Goal: Obtain resource: Obtain resource

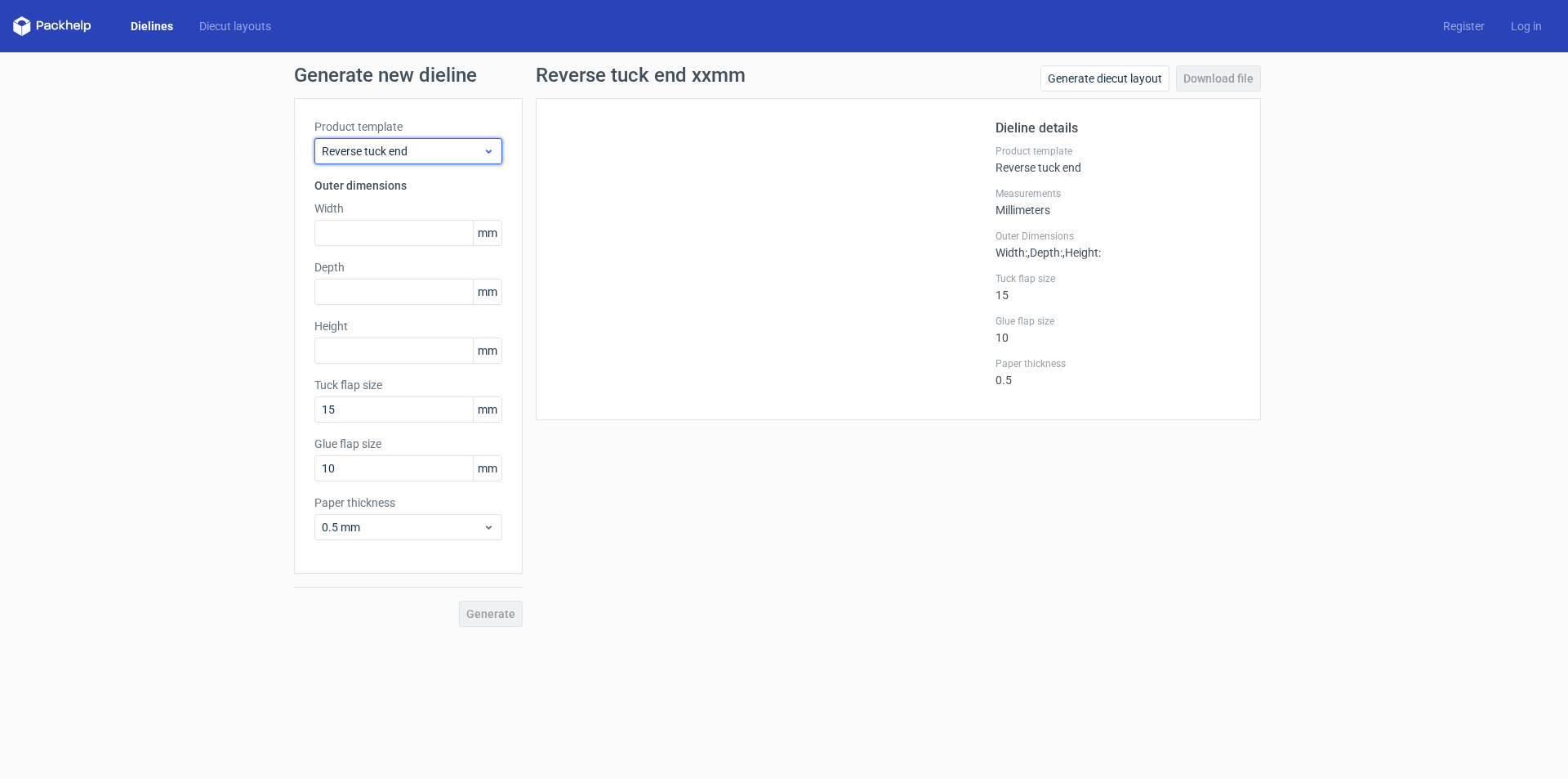
click at [450, 152] on span "Reverse tuck end" at bounding box center [402, 151] width 161 height 16
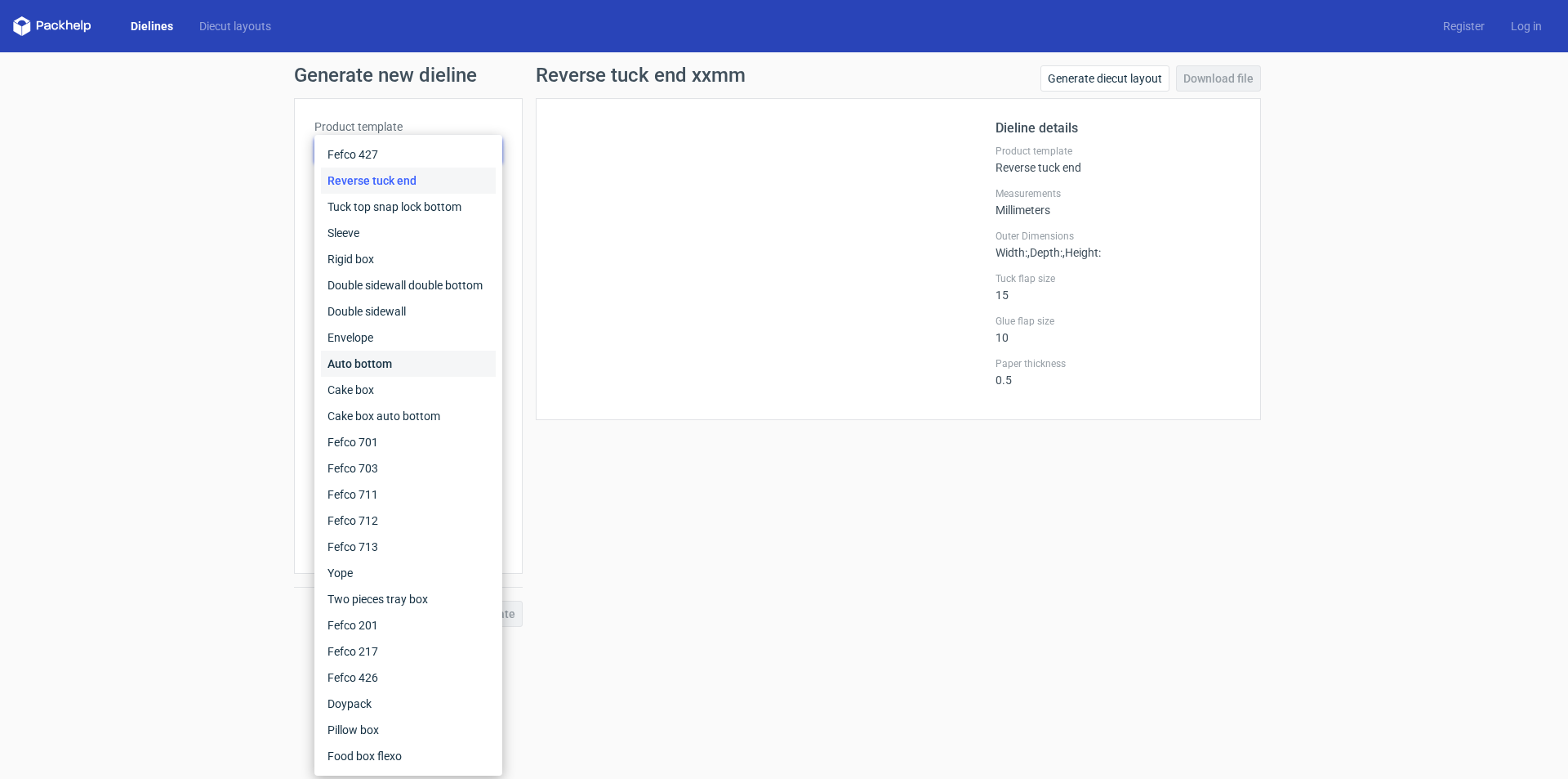
click at [396, 364] on div "Auto bottom" at bounding box center [408, 363] width 175 height 26
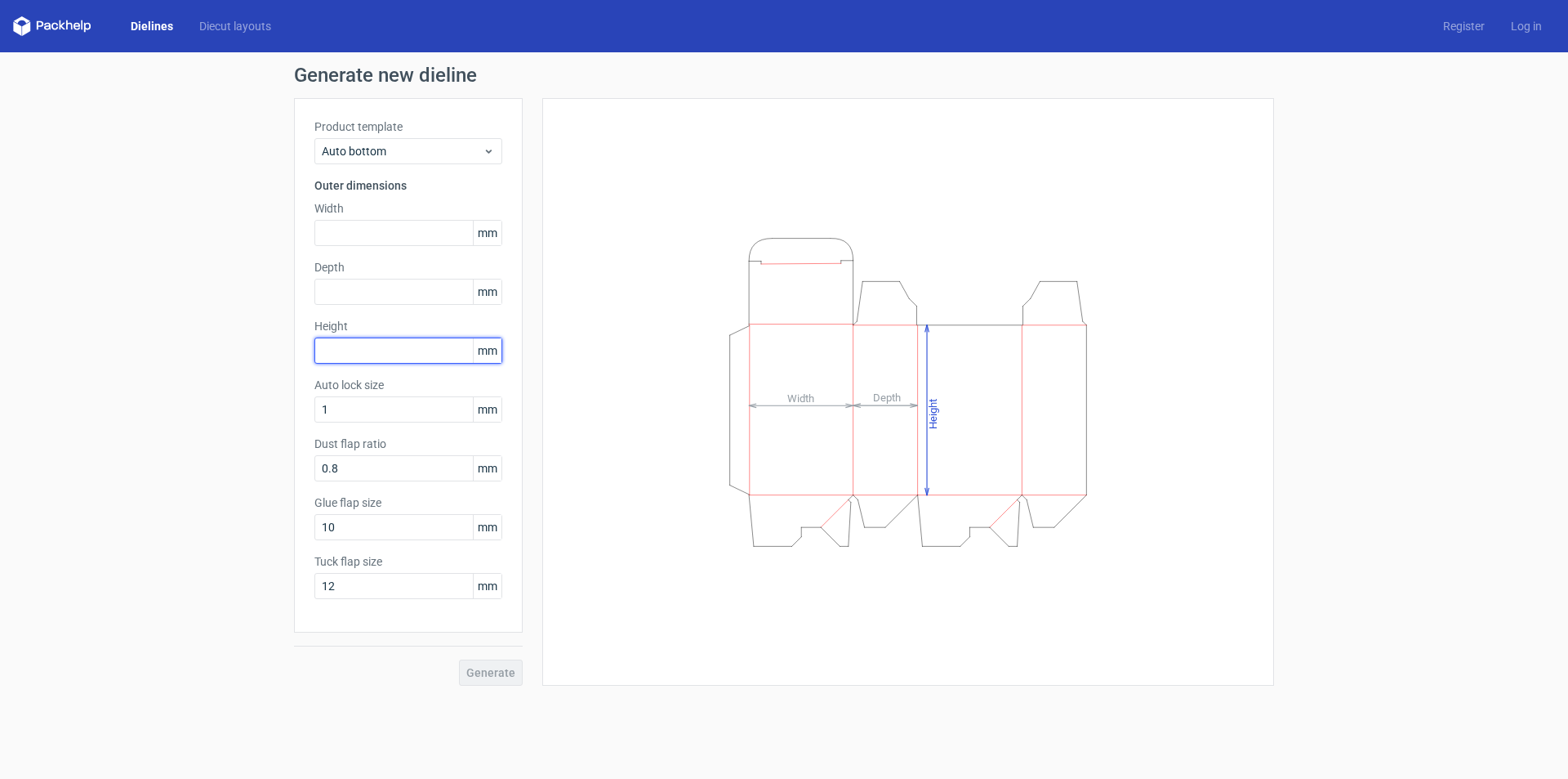
click at [369, 349] on input "text" at bounding box center [408, 350] width 187 height 26
type input "190"
click at [345, 287] on input "text" at bounding box center [408, 291] width 187 height 26
type input "65"
click at [348, 229] on input "text" at bounding box center [408, 233] width 187 height 26
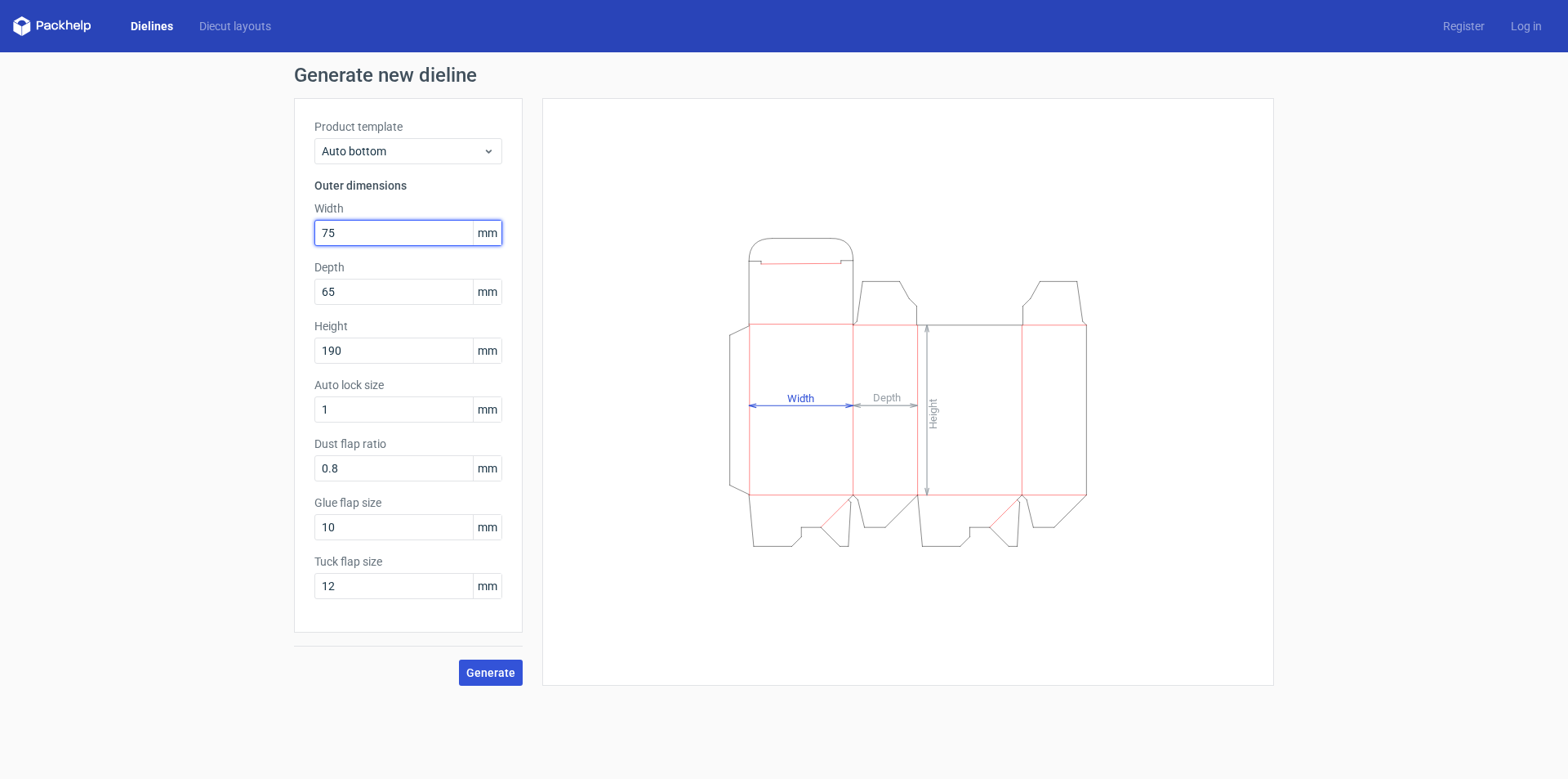
type input "75"
click at [495, 671] on span "Generate" at bounding box center [490, 672] width 49 height 12
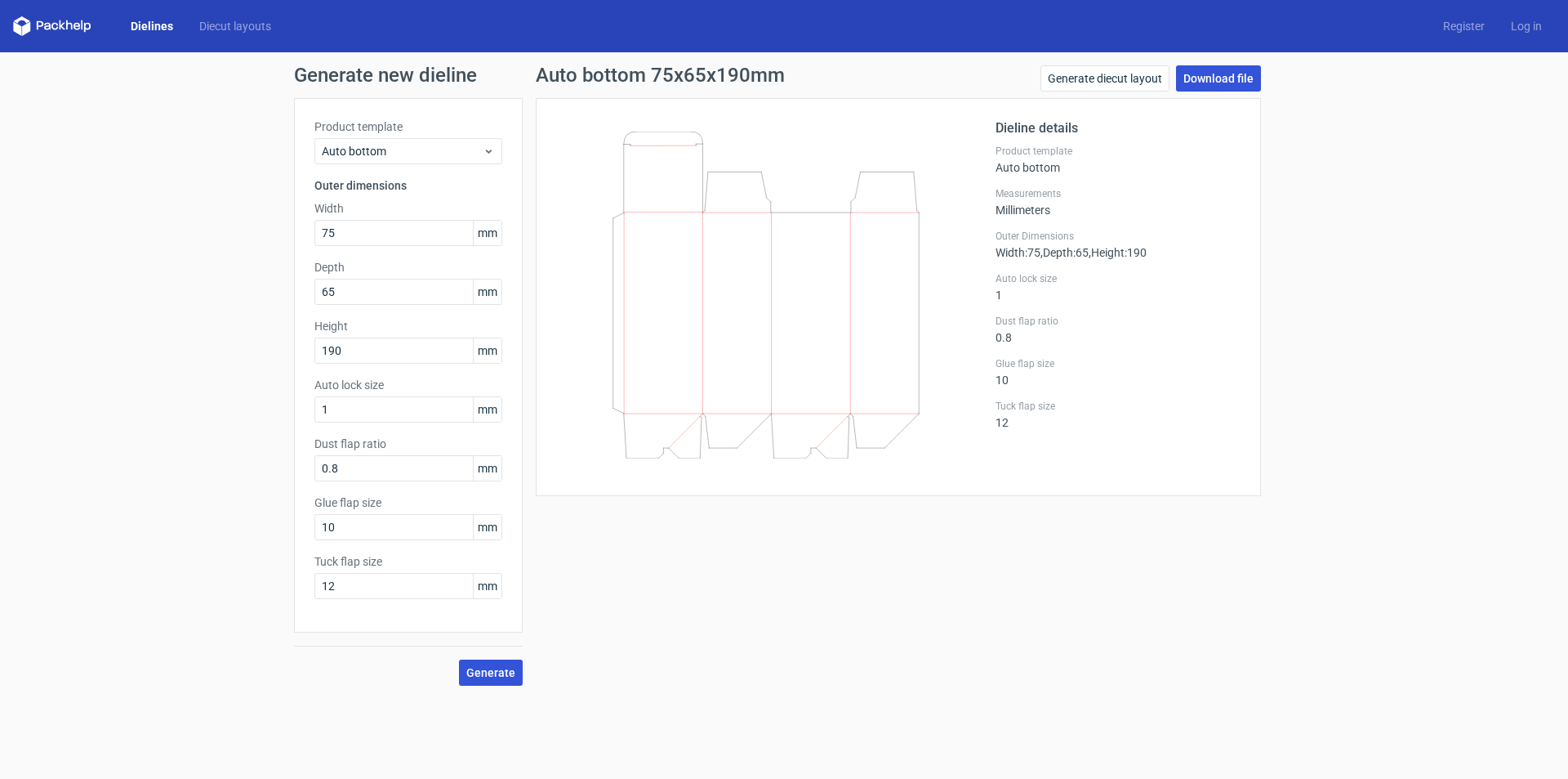
click at [1223, 80] on link "Download file" at bounding box center [1218, 78] width 85 height 26
click at [1463, 201] on div "Generate new dieline Product template Auto bottom Outer dimensions Width 75 mm …" at bounding box center [784, 375] width 1568 height 646
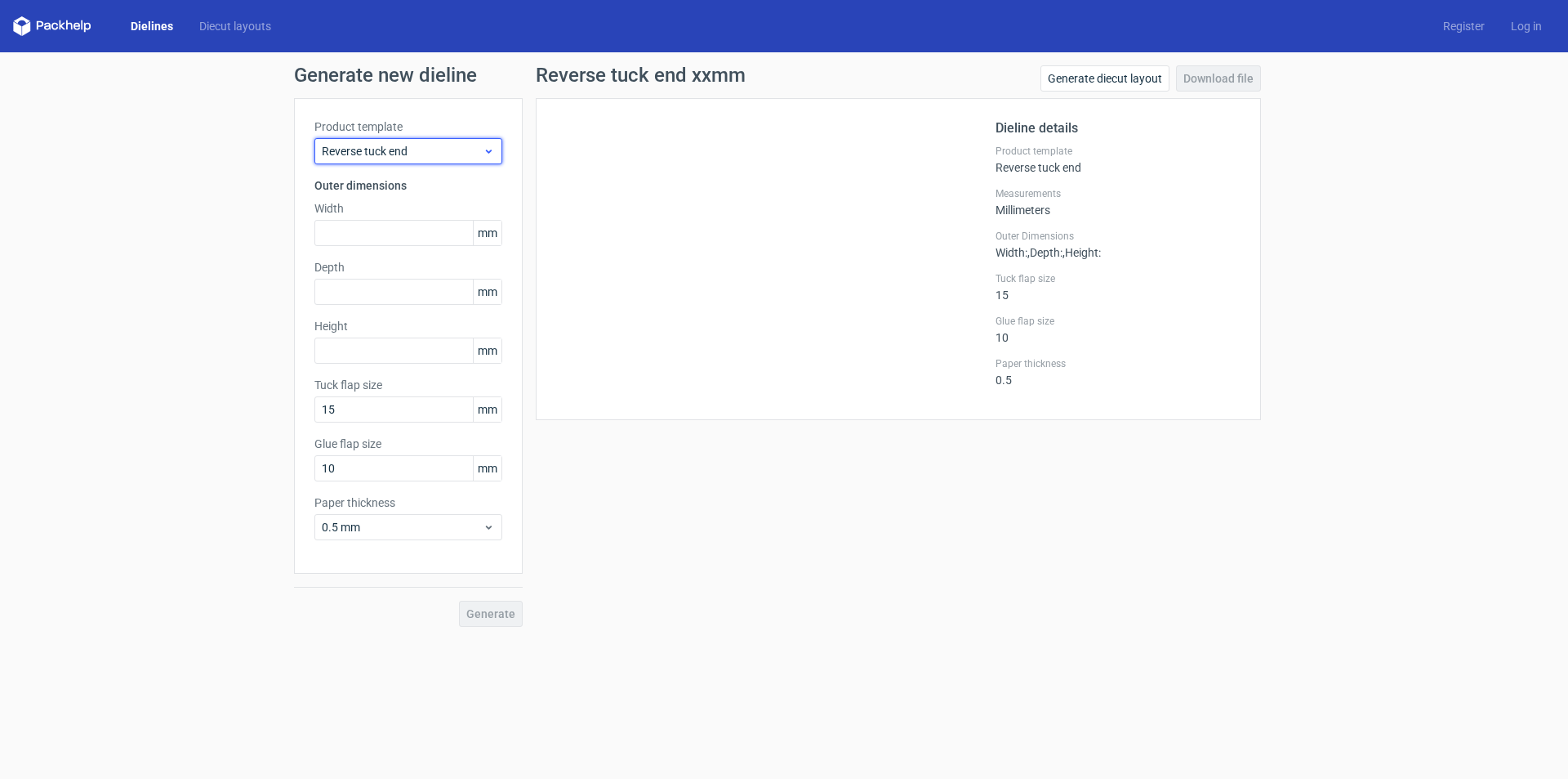
click at [486, 159] on div "Reverse tuck end" at bounding box center [408, 151] width 187 height 26
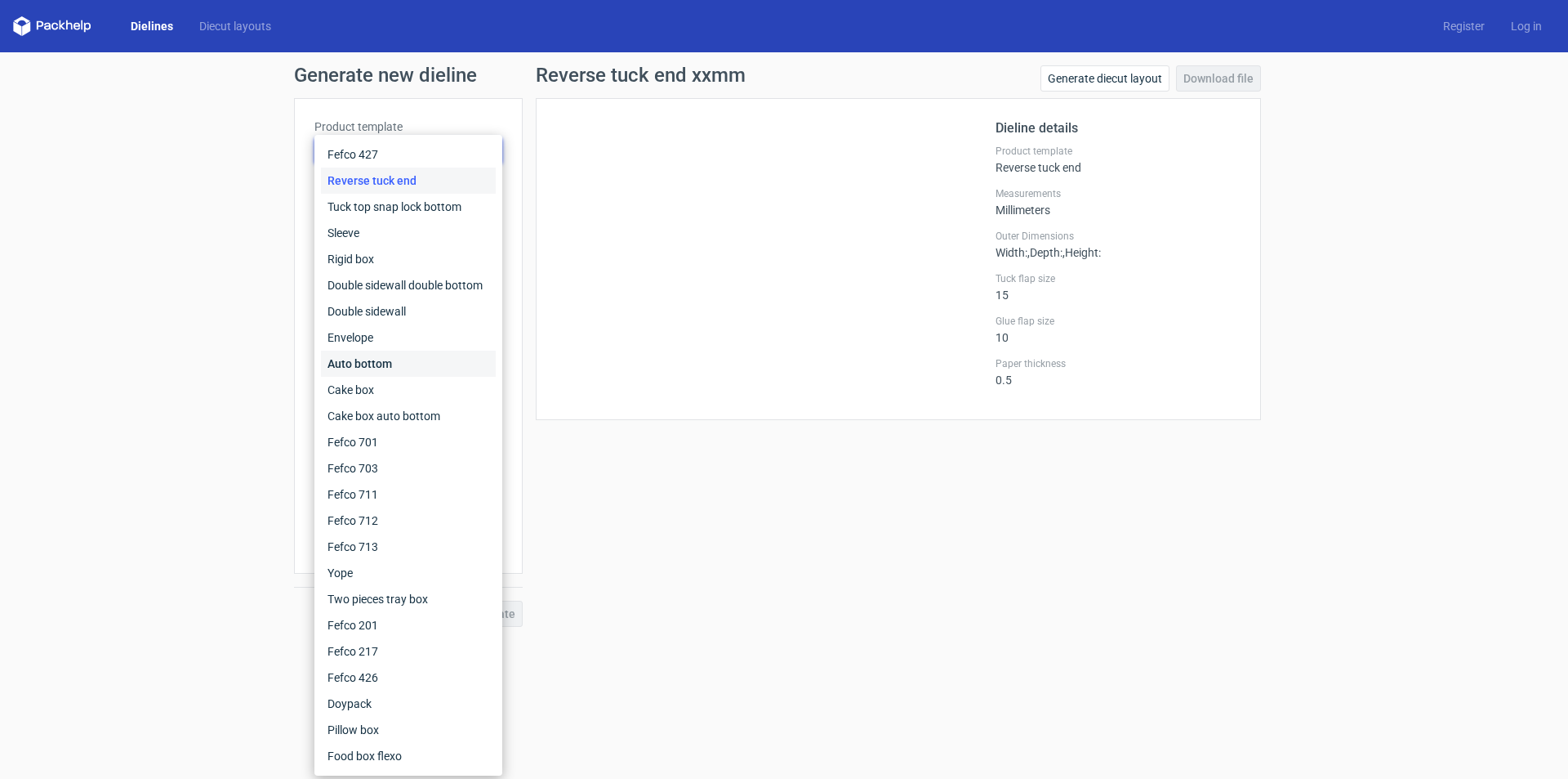
click at [382, 362] on div "Auto bottom" at bounding box center [408, 363] width 175 height 26
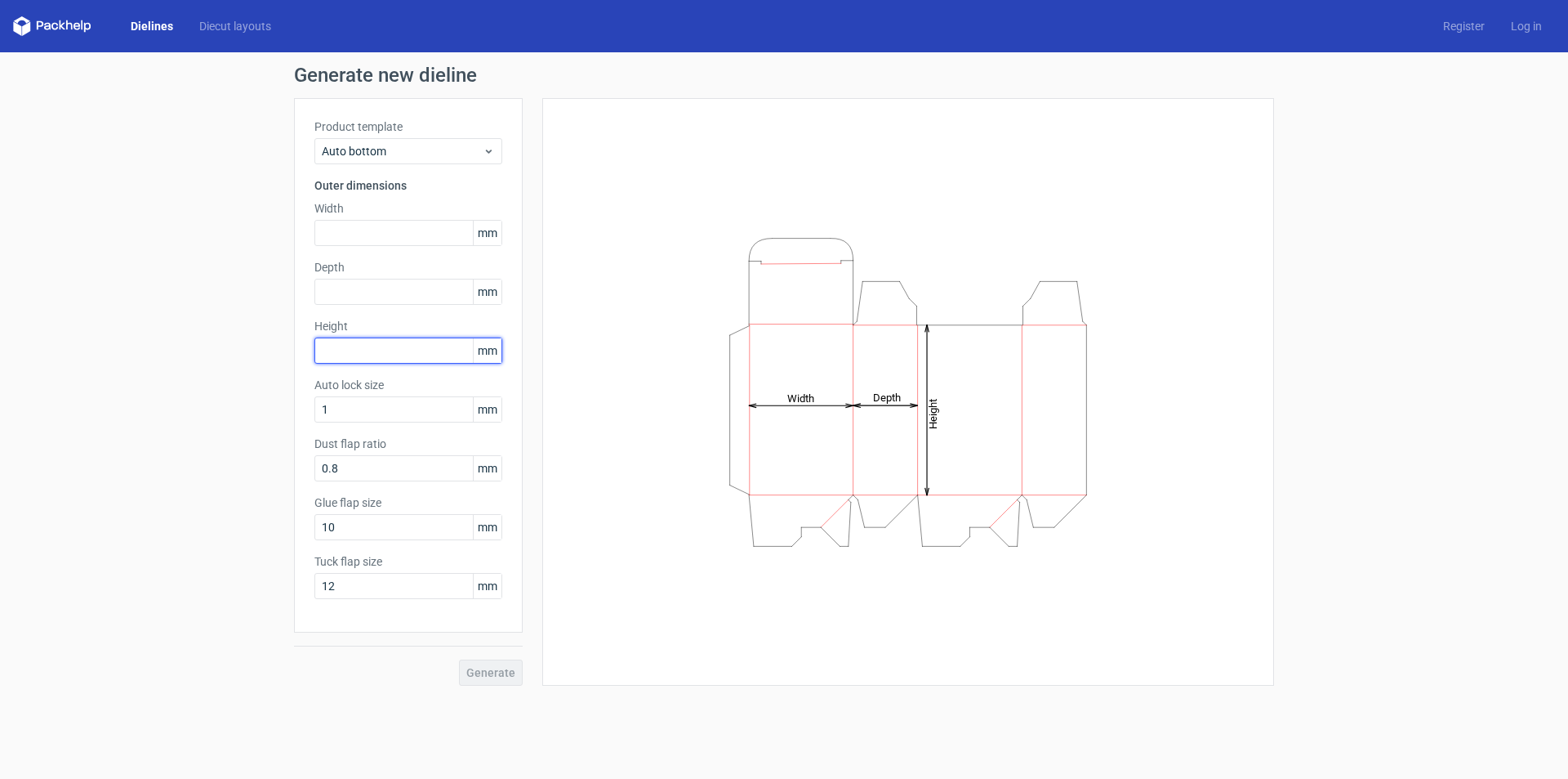
click at [396, 352] on input "text" at bounding box center [408, 350] width 187 height 26
type input "190"
click at [344, 283] on input "text" at bounding box center [408, 291] width 187 height 26
type input "65"
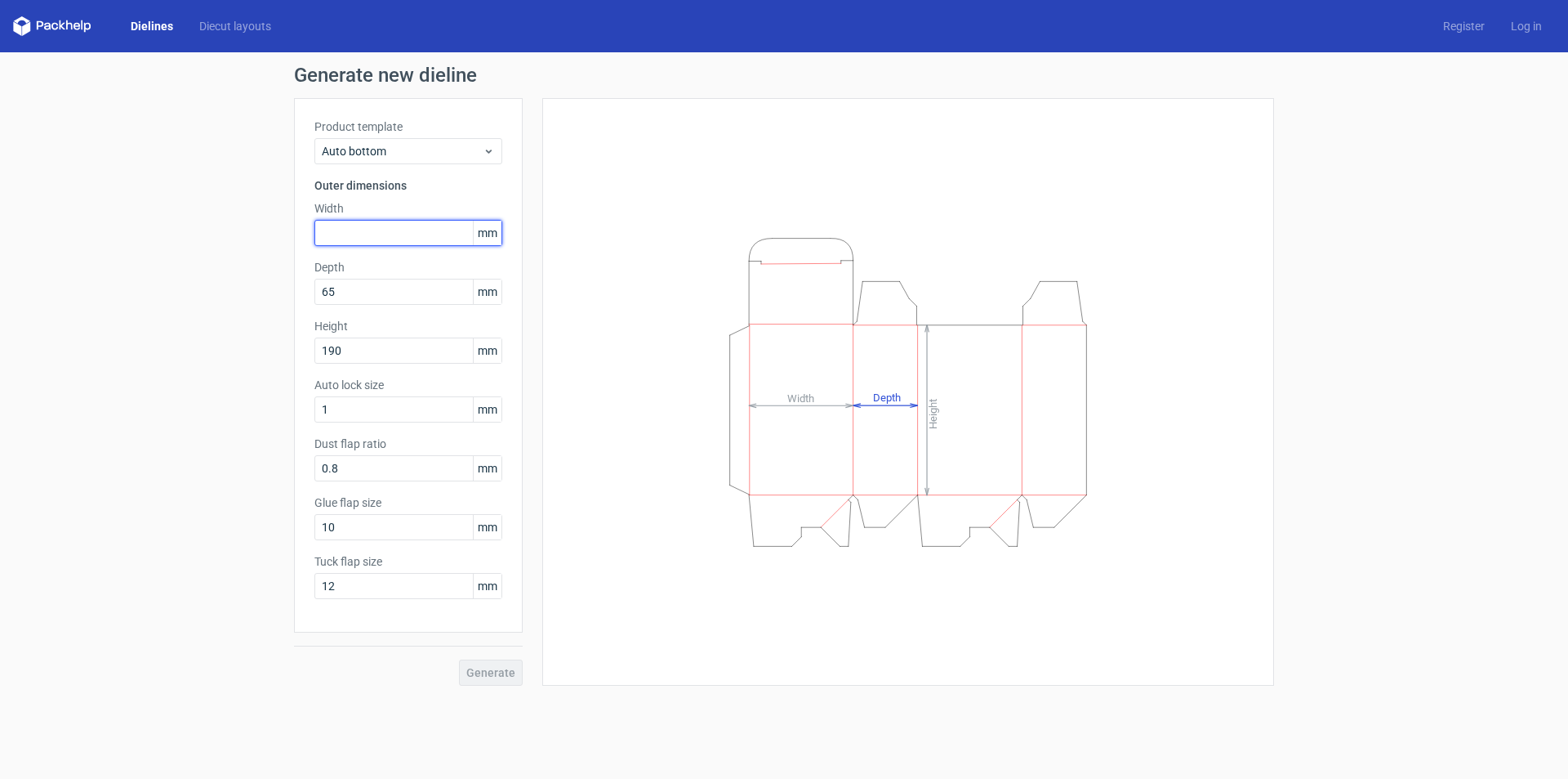
click at [331, 230] on input "text" at bounding box center [408, 233] width 187 height 26
type input "75"
click at [631, 416] on div "Height Depth Width" at bounding box center [907, 391] width 691 height 546
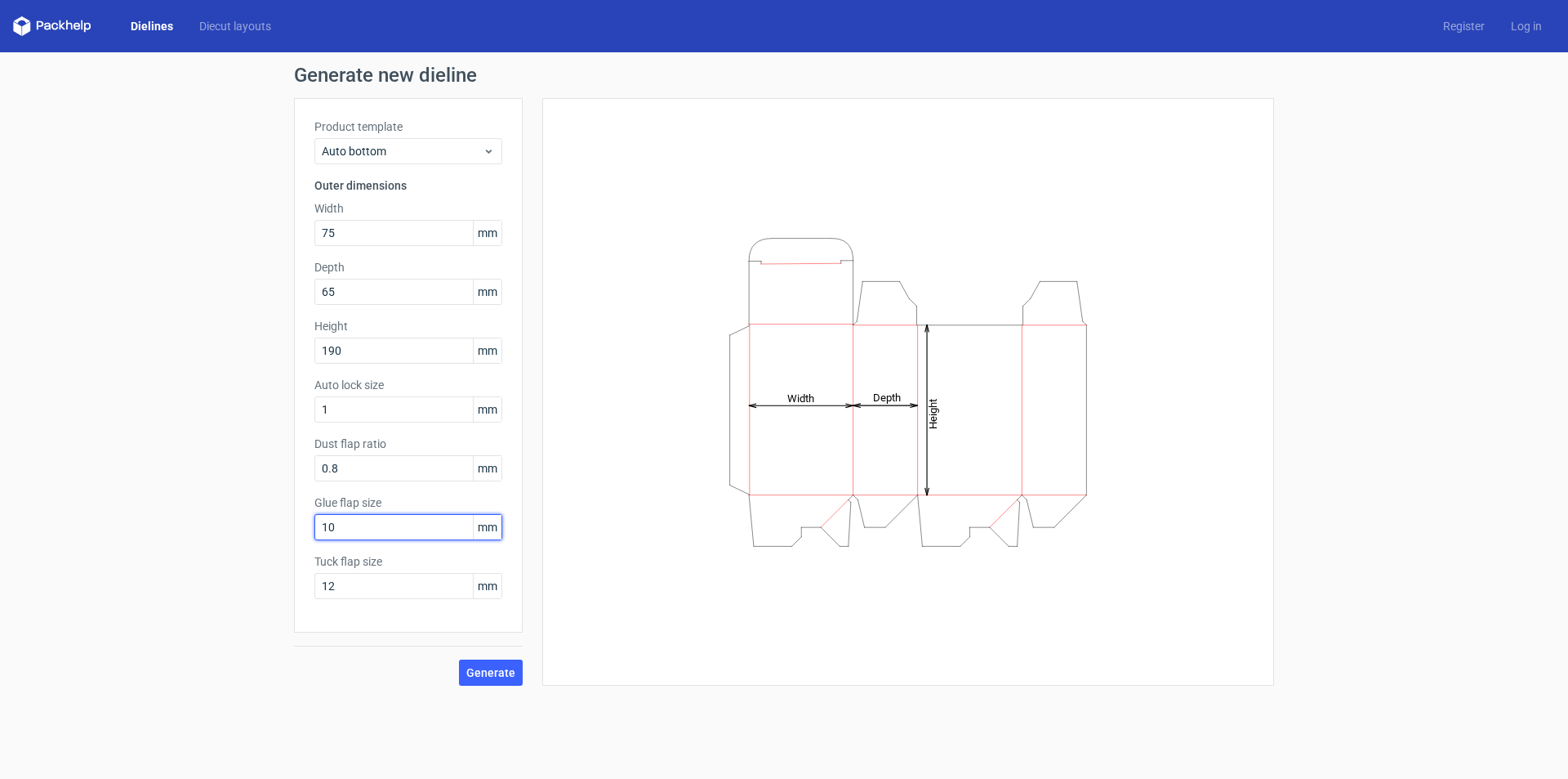
click at [344, 525] on input "10" at bounding box center [408, 527] width 187 height 26
drag, startPoint x: 341, startPoint y: 583, endPoint x: 234, endPoint y: 582, distance: 107.0
click at [234, 582] on div "Generate new dieline Product template Auto bottom Outer dimensions Width 75 mm …" at bounding box center [784, 375] width 1568 height 646
type input "14"
click at [613, 628] on div "Height Depth Width" at bounding box center [907, 391] width 691 height 546
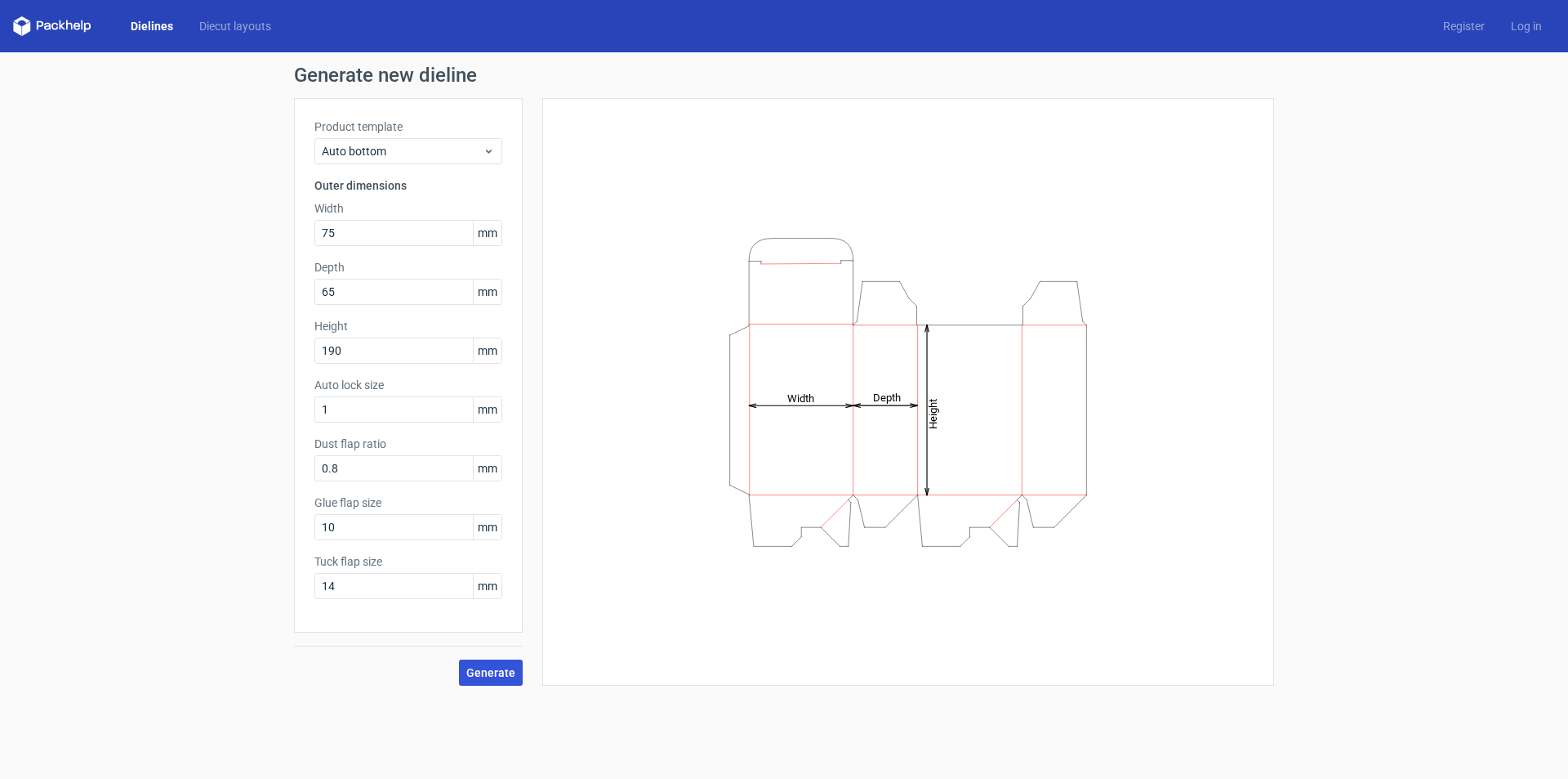
click at [498, 670] on span "Generate" at bounding box center [490, 672] width 49 height 12
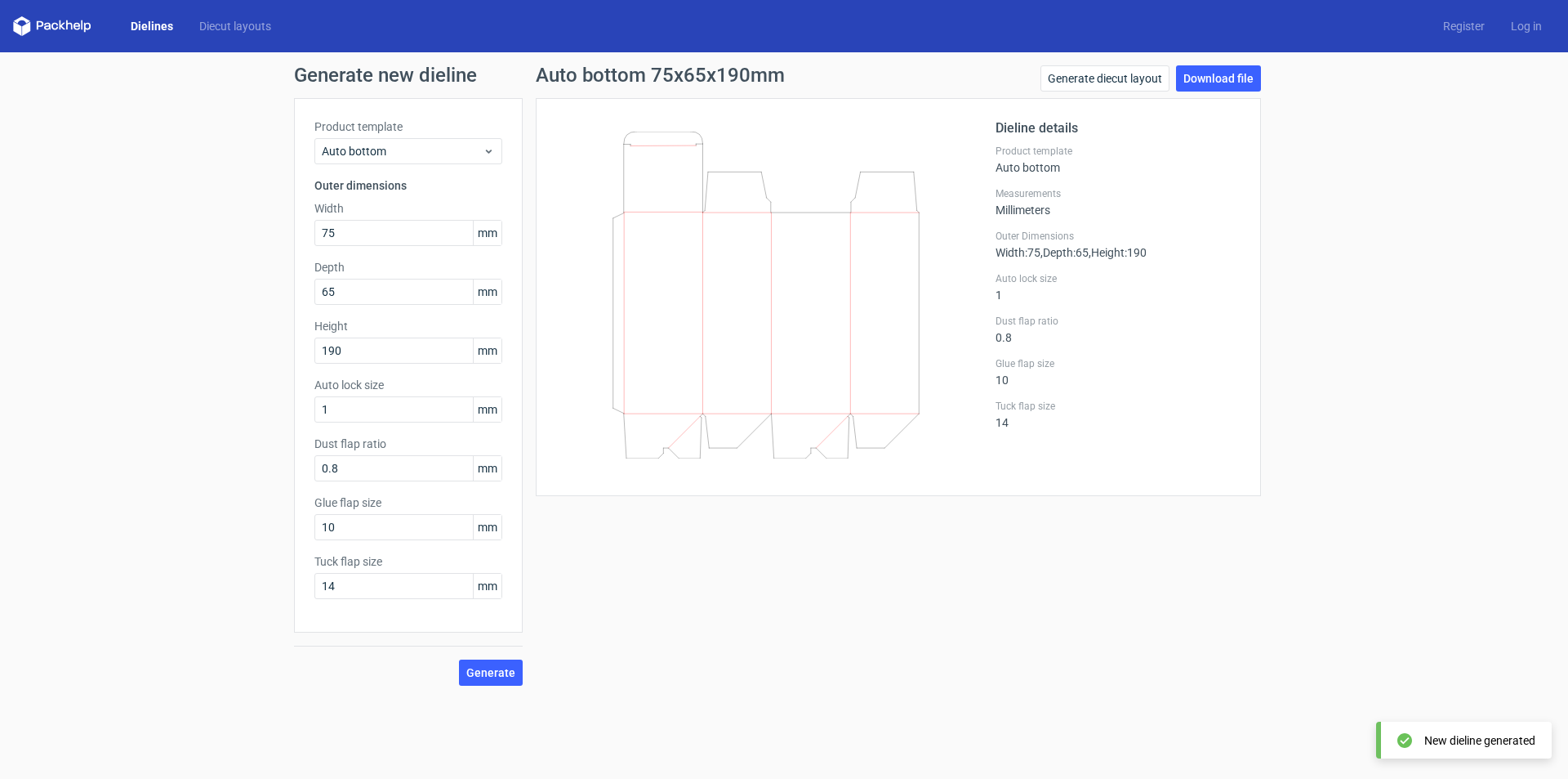
click at [748, 480] on div "Dieline details Product template Auto bottom Measurements Millimeters Outer Dim…" at bounding box center [898, 297] width 725 height 398
click at [1093, 80] on link "Generate diecut layout" at bounding box center [1104, 78] width 129 height 26
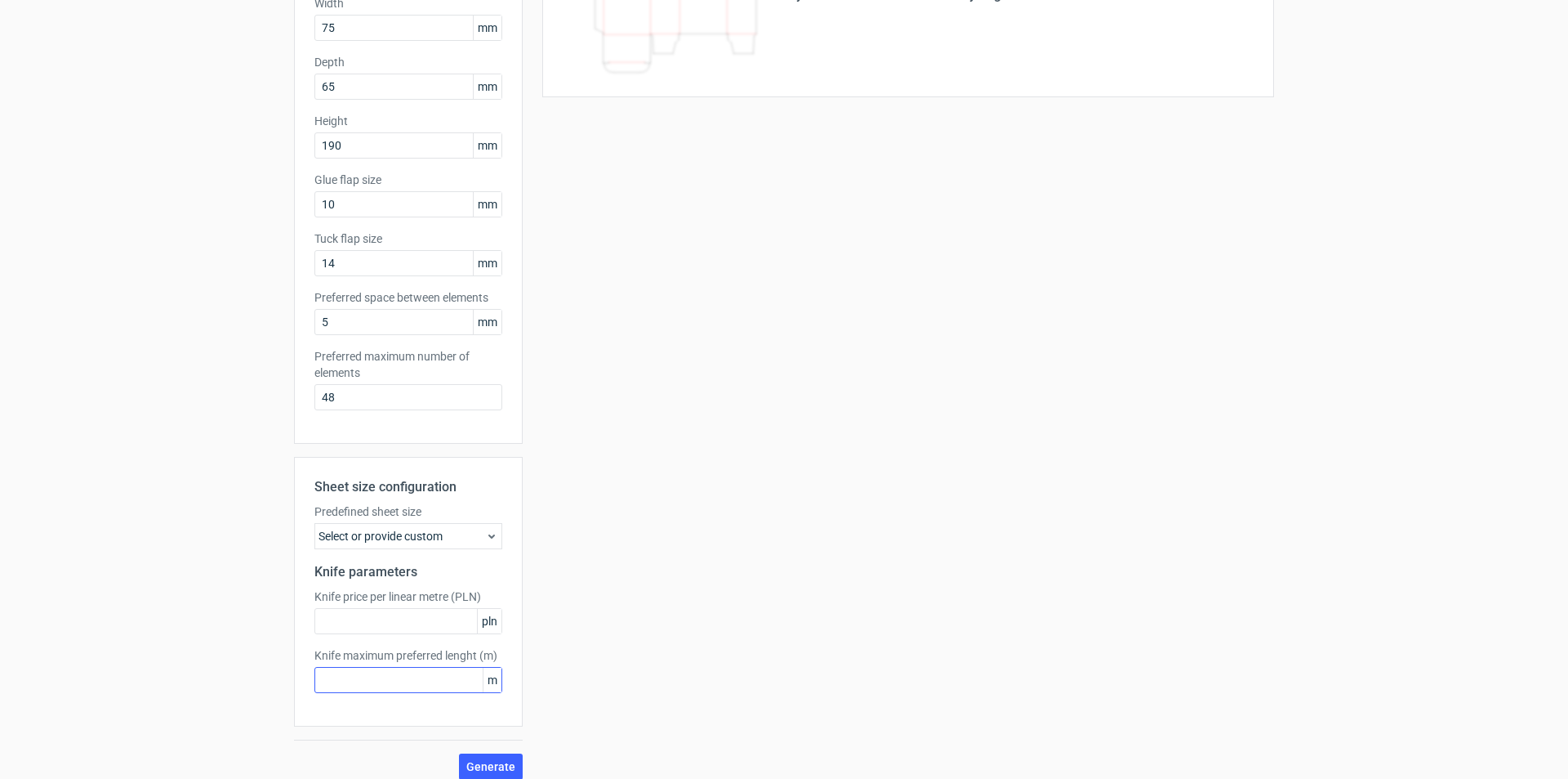
scroll to position [218, 0]
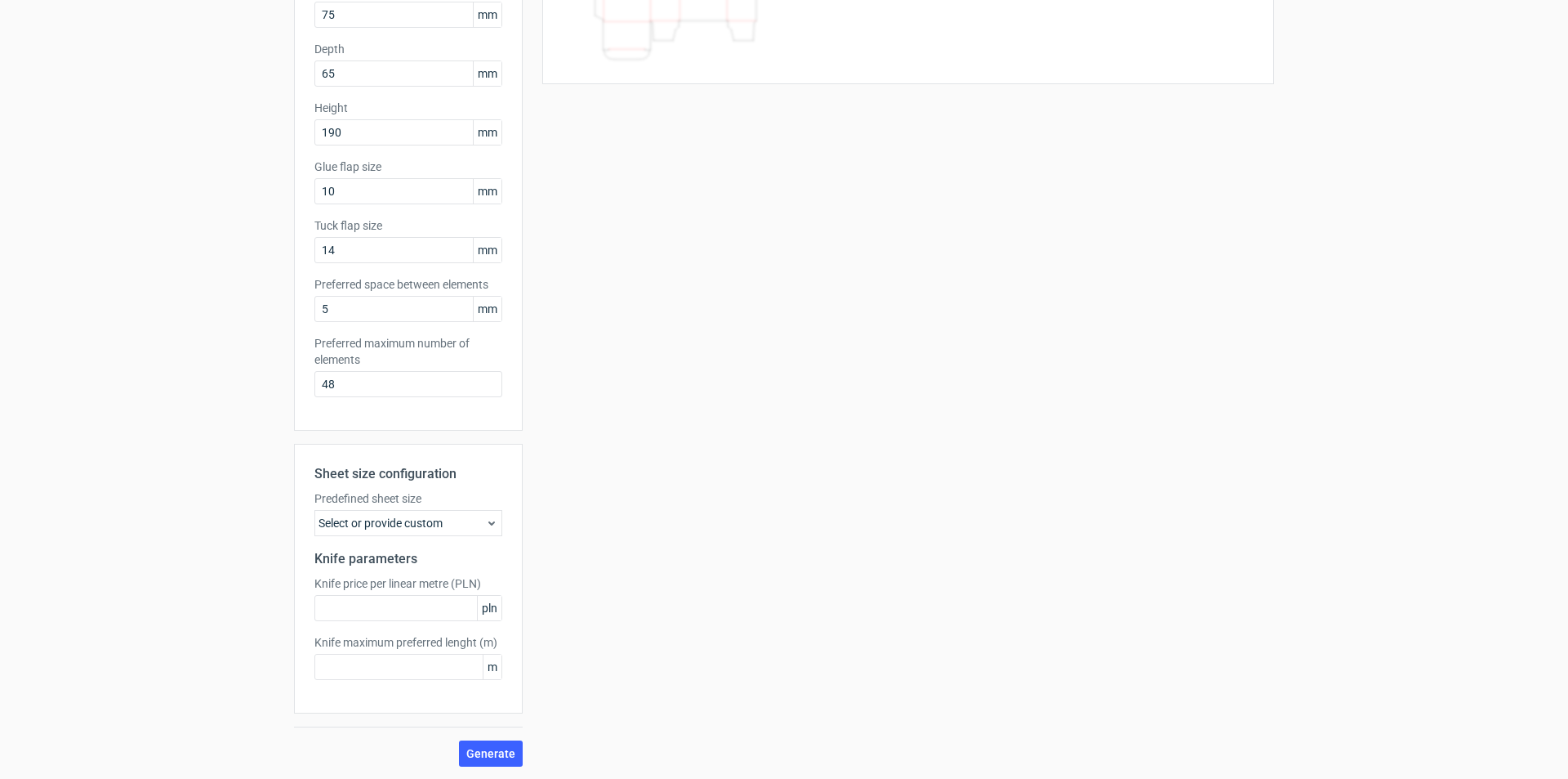
click at [473, 526] on div "Select or provide custom" at bounding box center [408, 522] width 187 height 26
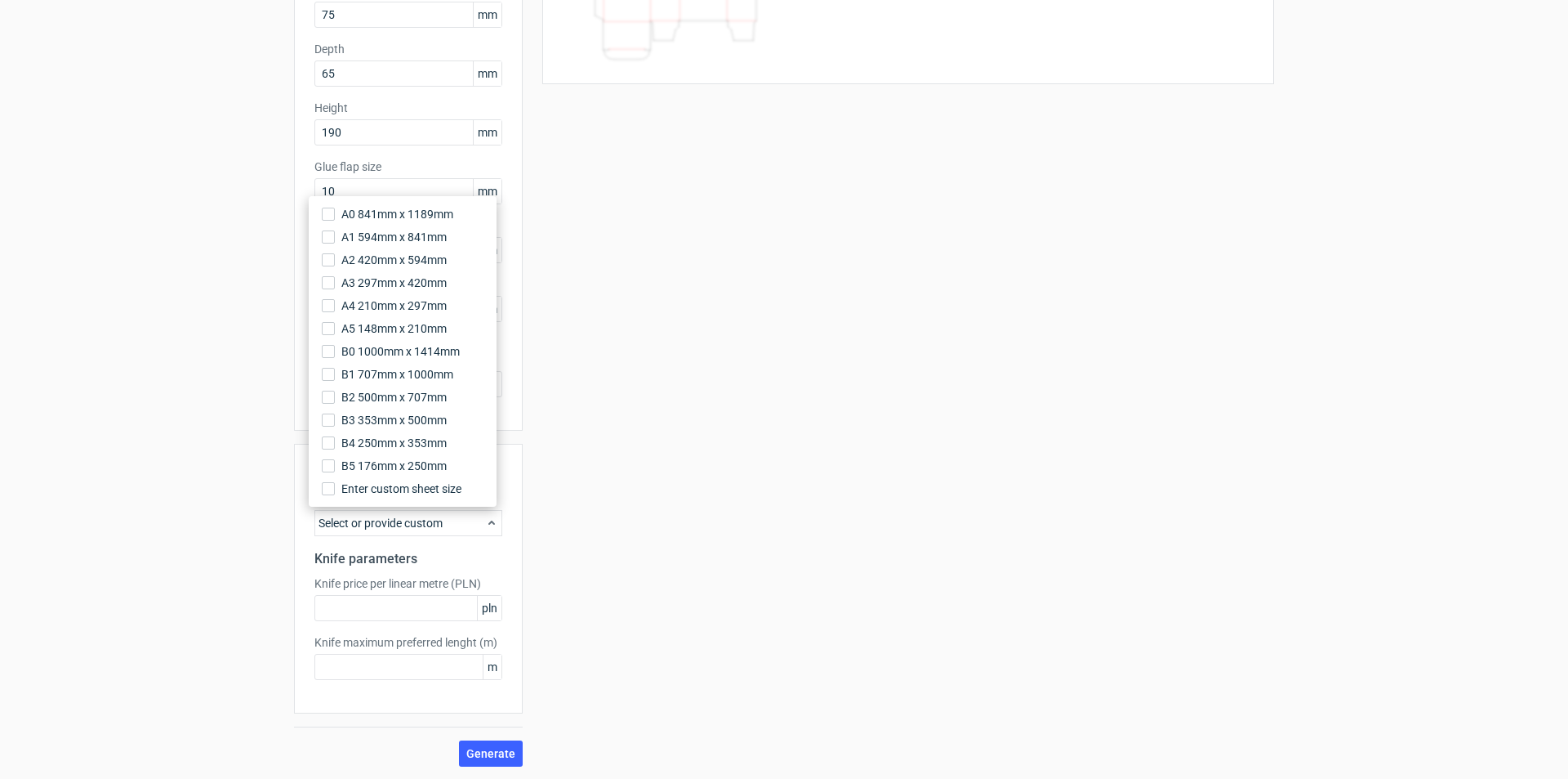
click at [473, 526] on div "Select or provide custom" at bounding box center [408, 522] width 187 height 26
click at [657, 481] on div "Your diecut layouts will be listed here once you generate them Height Depth Wid…" at bounding box center [898, 323] width 752 height 886
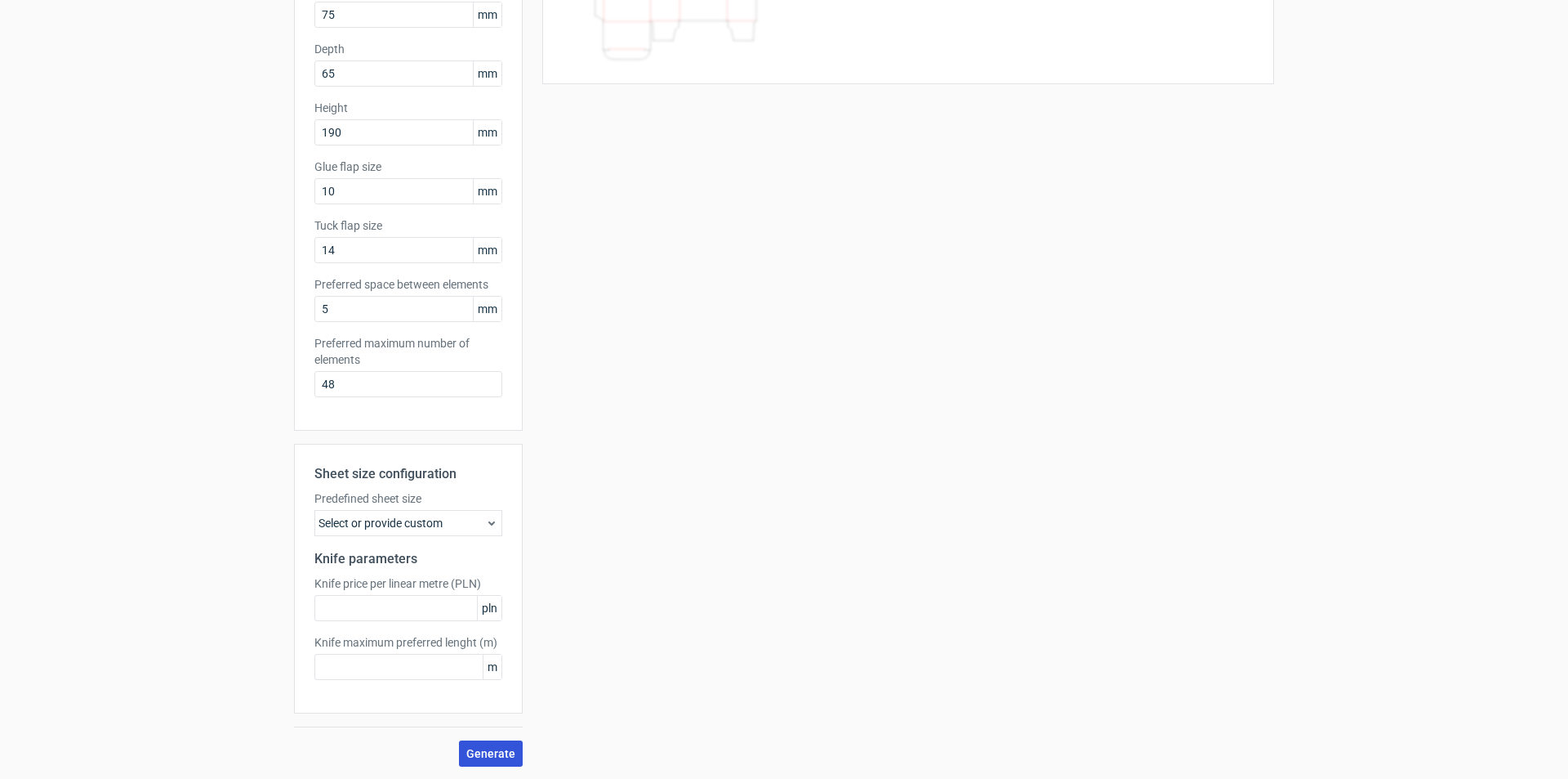
click at [471, 752] on span "Generate" at bounding box center [490, 753] width 49 height 12
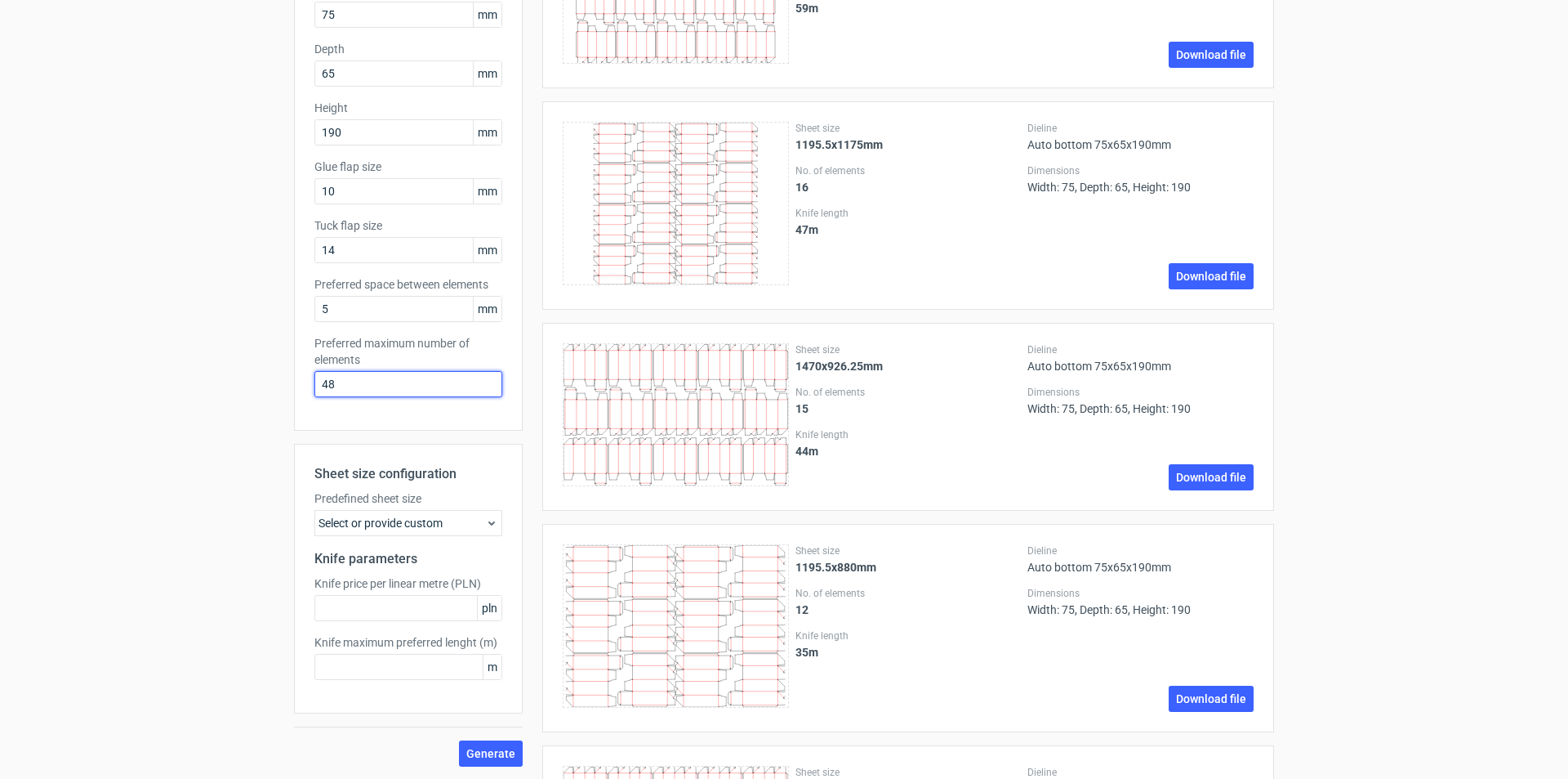
drag, startPoint x: 382, startPoint y: 389, endPoint x: 136, endPoint y: 376, distance: 246.3
type input "1"
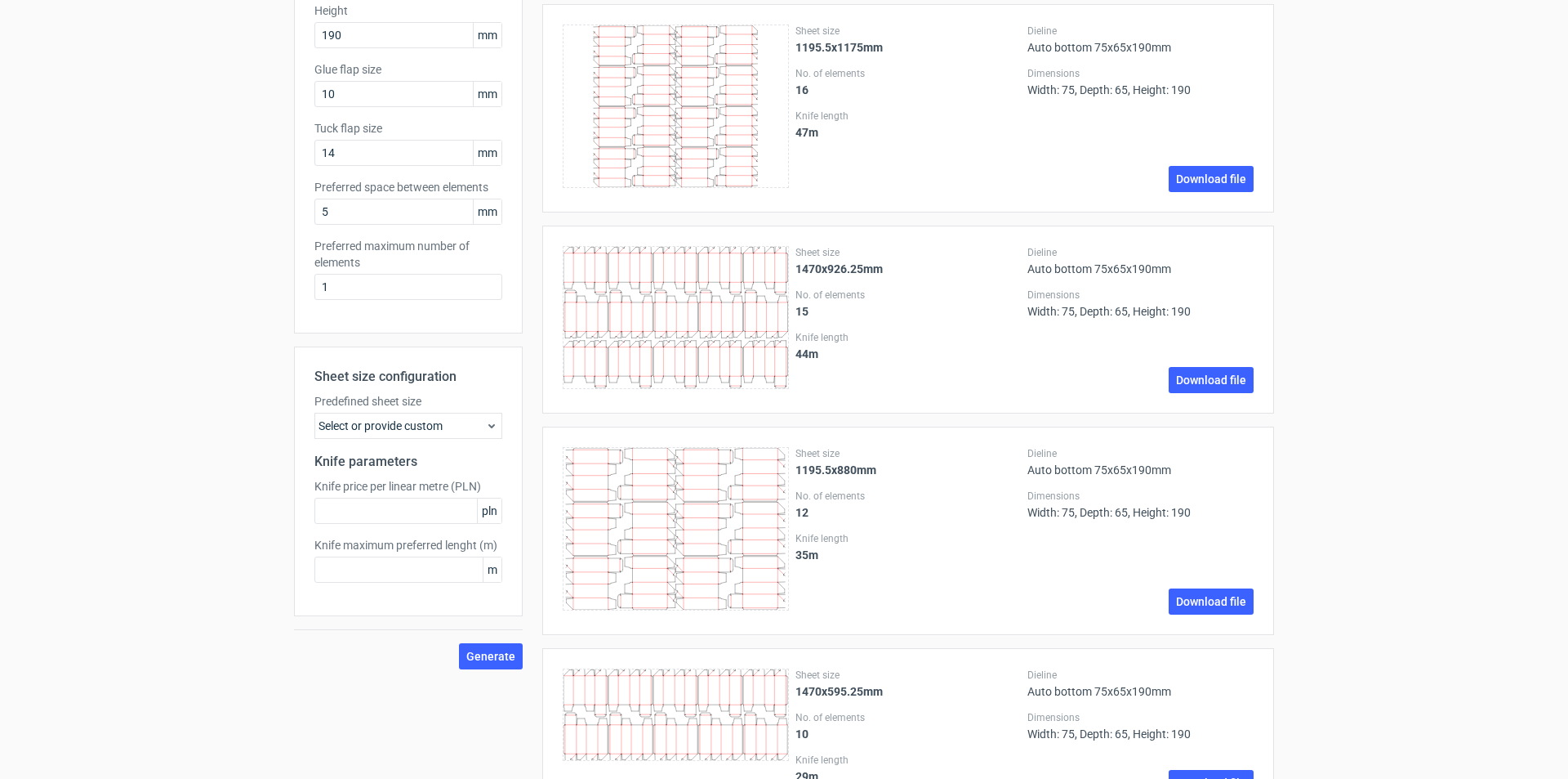
scroll to position [326, 0]
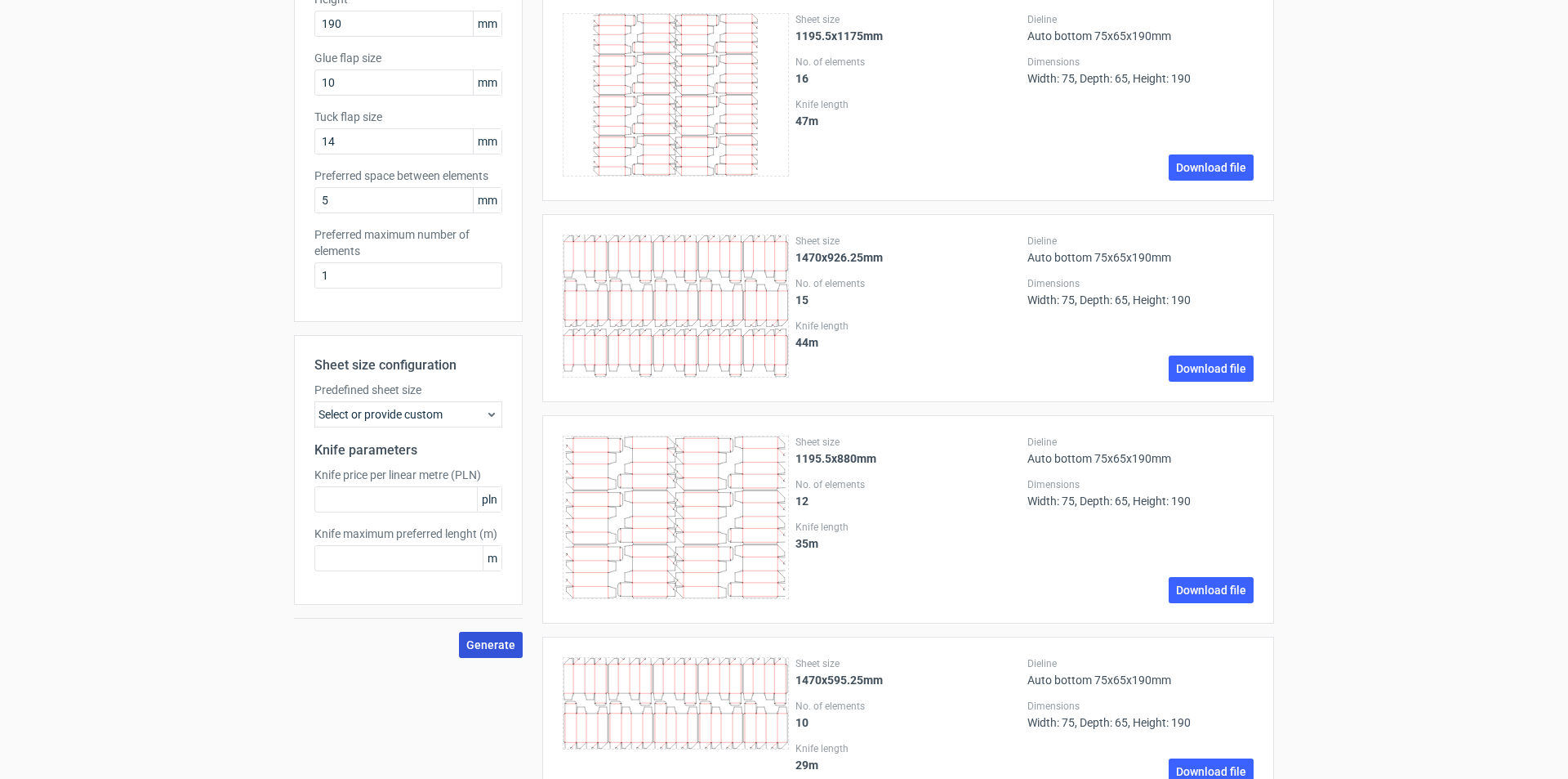
click at [494, 643] on span "Generate" at bounding box center [490, 645] width 49 height 12
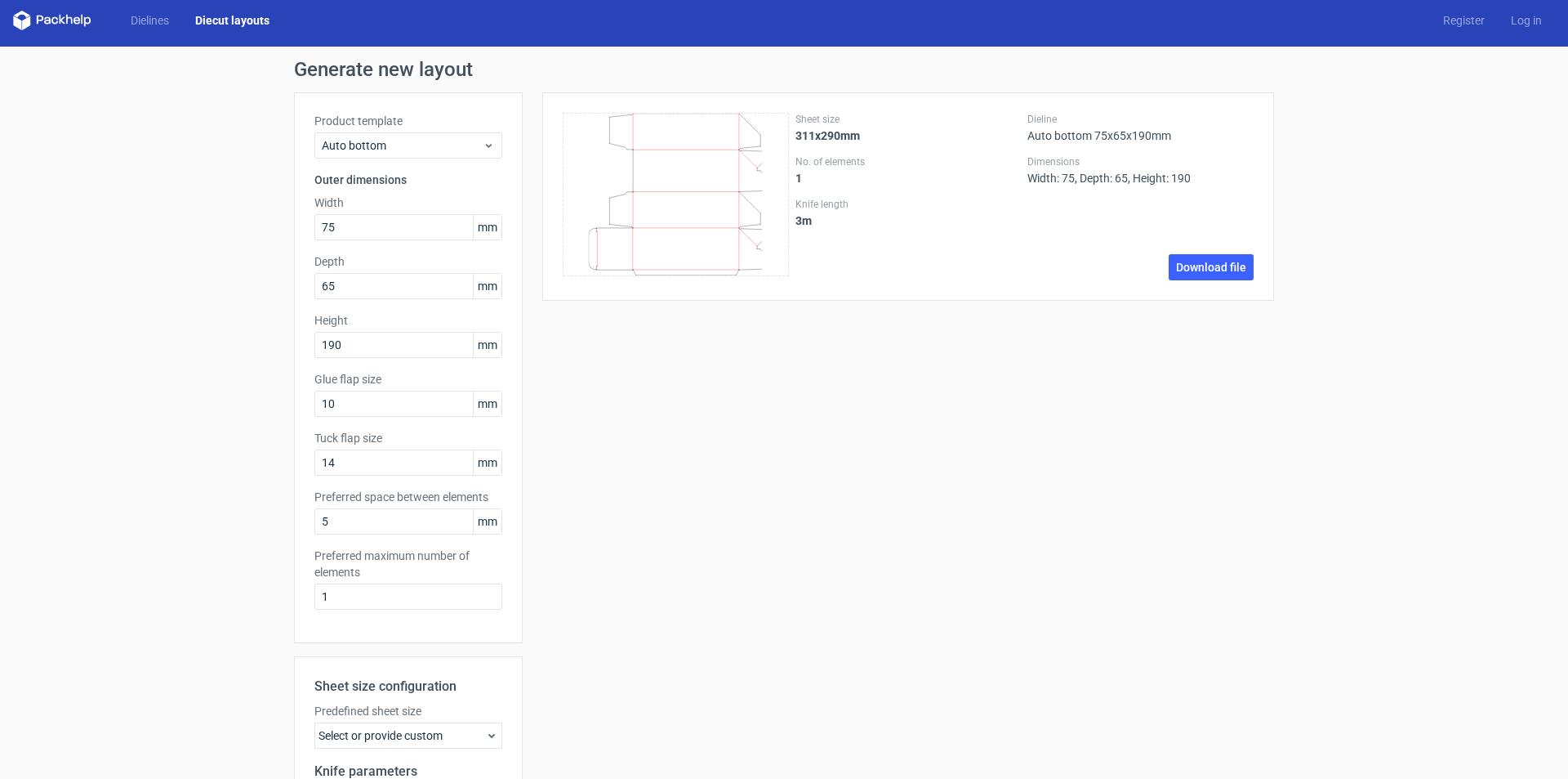
scroll to position [0, 0]
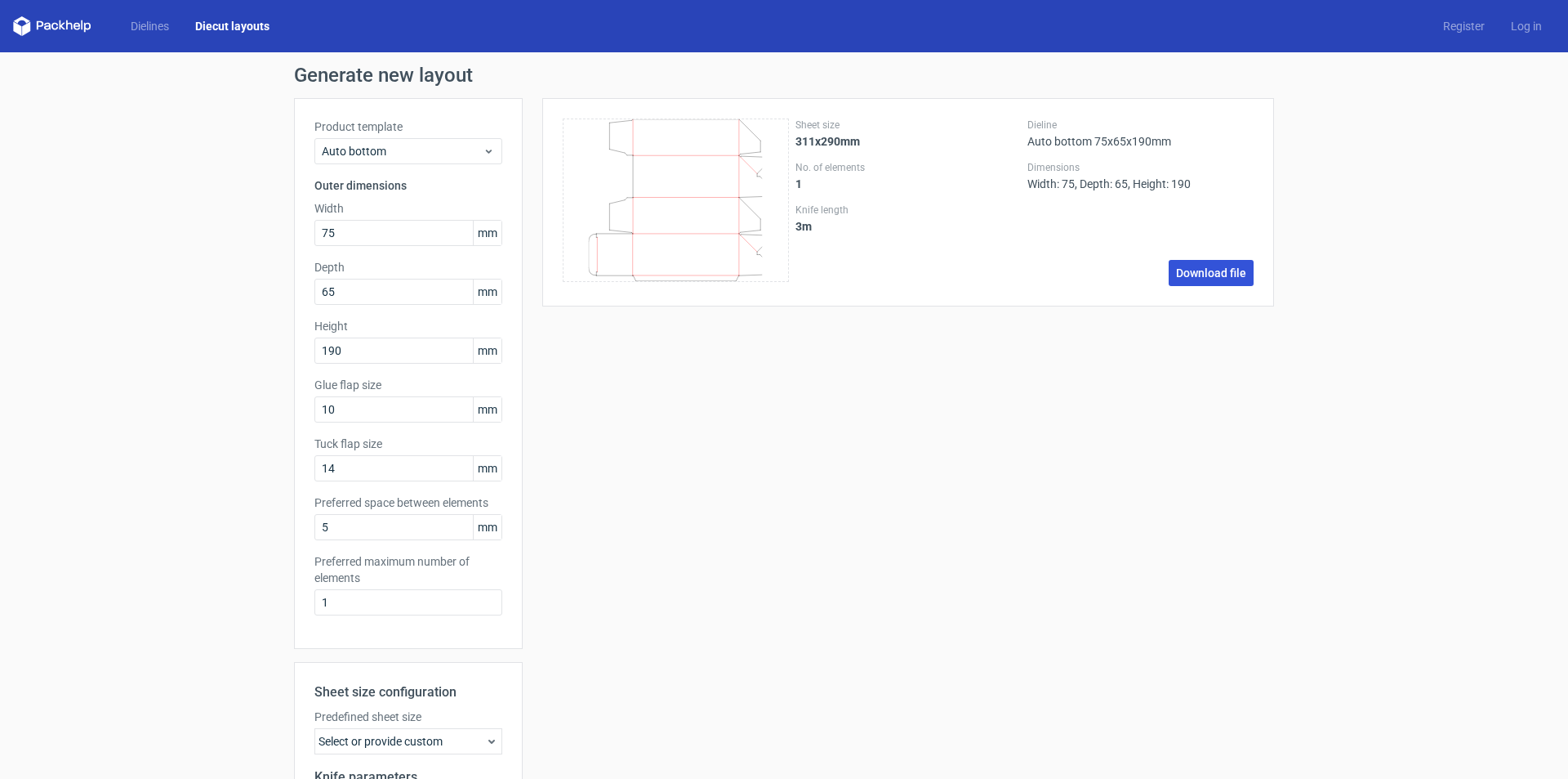
click at [1207, 274] on link "Download file" at bounding box center [1211, 272] width 85 height 26
